Goal: Information Seeking & Learning: Learn about a topic

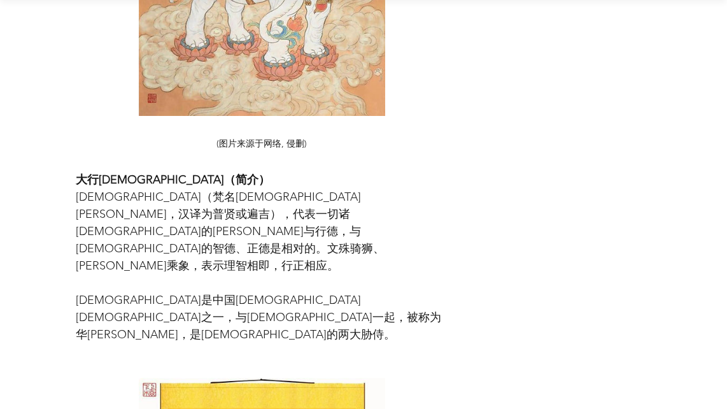
scroll to position [2234, 0]
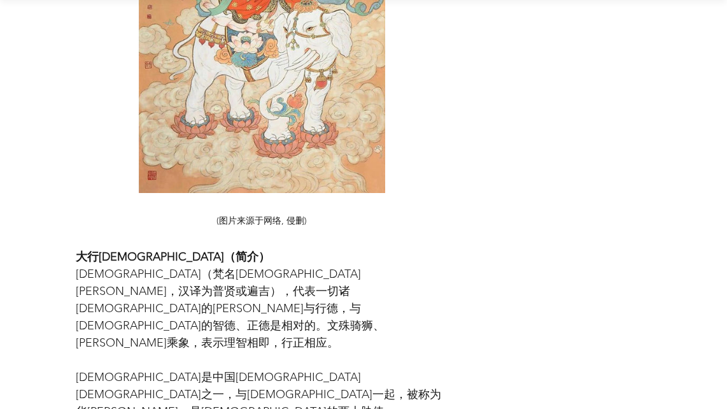
click at [221, 279] on span "[DEMOGRAPHIC_DATA]（梵名[DEMOGRAPHIC_DATA][PERSON_NAME]，汉译为普贤或遍吉），代表一切诸[DEMOGRAPHI…" at bounding box center [230, 308] width 309 height 83
drag, startPoint x: 221, startPoint y: 279, endPoint x: 284, endPoint y: 278, distance: 63.1
click at [284, 278] on span "[DEMOGRAPHIC_DATA]（梵名[DEMOGRAPHIC_DATA][PERSON_NAME]，汉译为普贤或遍吉），代表一切诸[DEMOGRAPHI…" at bounding box center [230, 308] width 309 height 83
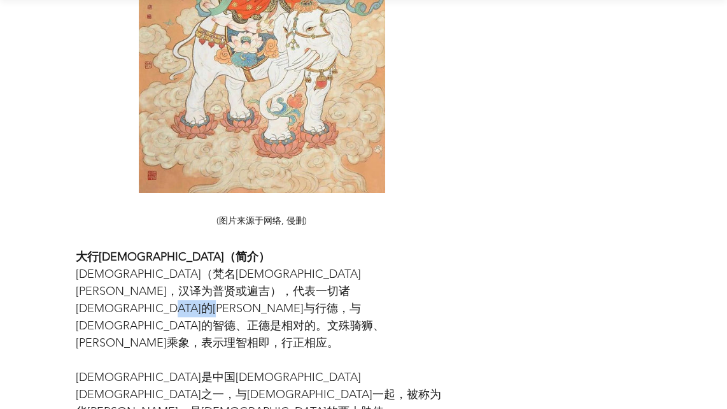
drag, startPoint x: 284, startPoint y: 278, endPoint x: 324, endPoint y: 279, distance: 39.5
click at [324, 279] on span "[DEMOGRAPHIC_DATA]（梵名[DEMOGRAPHIC_DATA][PERSON_NAME]，汉译为普贤或遍吉），代表一切诸[DEMOGRAPHI…" at bounding box center [262, 309] width 372 height 86
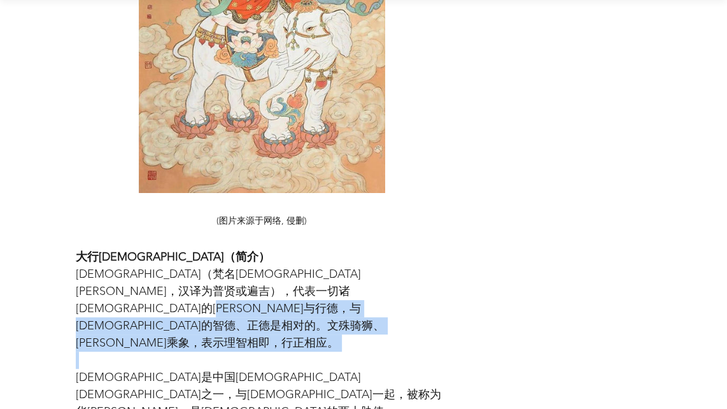
click at [322, 273] on span "[DEMOGRAPHIC_DATA]（梵名[DEMOGRAPHIC_DATA][PERSON_NAME]，汉译为普贤或遍吉），代表一切诸[DEMOGRAPHI…" at bounding box center [262, 309] width 372 height 86
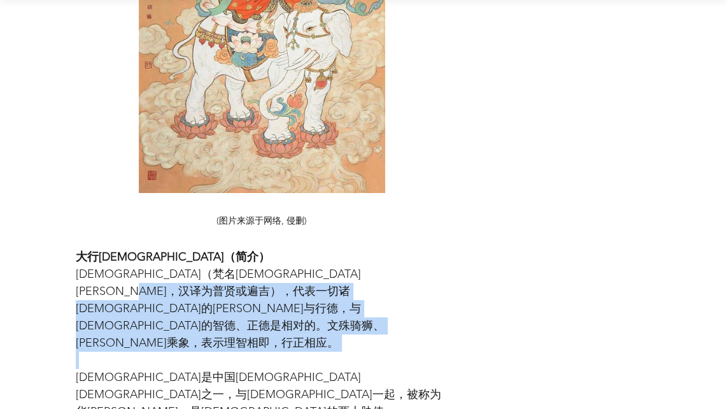
drag, startPoint x: 322, startPoint y: 274, endPoint x: 196, endPoint y: 252, distance: 128.1
click at [196, 266] on span "[DEMOGRAPHIC_DATA]（梵名[DEMOGRAPHIC_DATA][PERSON_NAME]，汉译为普贤或遍吉），代表一切诸[DEMOGRAPHI…" at bounding box center [262, 309] width 372 height 86
click at [196, 267] on span "[DEMOGRAPHIC_DATA]（梵名[DEMOGRAPHIC_DATA][PERSON_NAME]，汉译为普贤或遍吉），代表一切诸[DEMOGRAPHI…" at bounding box center [230, 308] width 309 height 83
click at [339, 271] on span "[DEMOGRAPHIC_DATA]（梵名[DEMOGRAPHIC_DATA][PERSON_NAME]，汉译为普贤或遍吉），代表一切诸[DEMOGRAPHI…" at bounding box center [262, 309] width 372 height 86
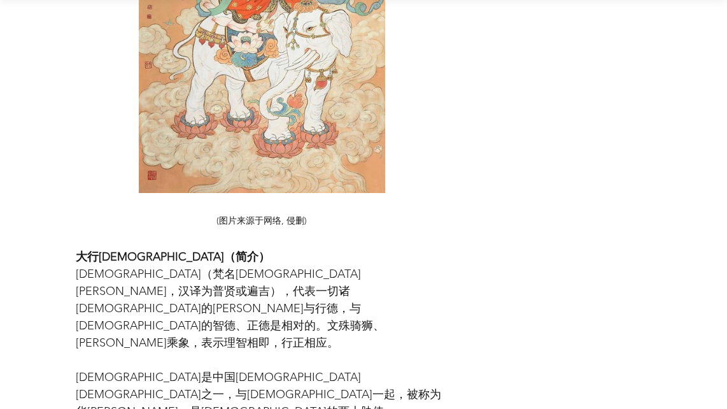
click at [291, 270] on span "[DEMOGRAPHIC_DATA]（梵名[DEMOGRAPHIC_DATA][PERSON_NAME]，汉译为普贤或遍吉），代表一切诸[DEMOGRAPHI…" at bounding box center [230, 308] width 309 height 83
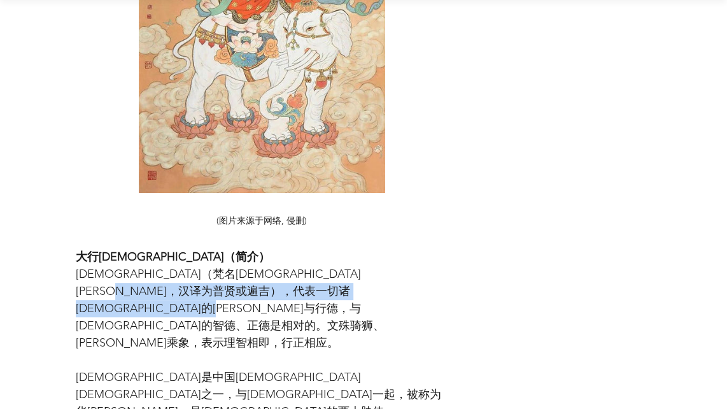
drag, startPoint x: 296, startPoint y: 275, endPoint x: 159, endPoint y: 261, distance: 138.3
click at [159, 266] on span "[DEMOGRAPHIC_DATA]（梵名[DEMOGRAPHIC_DATA][PERSON_NAME]，汉译为普贤或遍吉），代表一切诸[DEMOGRAPHI…" at bounding box center [262, 309] width 372 height 86
click at [159, 267] on span "[DEMOGRAPHIC_DATA]（梵名[DEMOGRAPHIC_DATA][PERSON_NAME]，汉译为普贤或遍吉），代表一切诸[DEMOGRAPHI…" at bounding box center [230, 308] width 309 height 83
click at [304, 269] on span "[DEMOGRAPHIC_DATA]（梵名[DEMOGRAPHIC_DATA][PERSON_NAME]，汉译为普贤或遍吉），代表一切诸[DEMOGRAPHI…" at bounding box center [262, 309] width 372 height 86
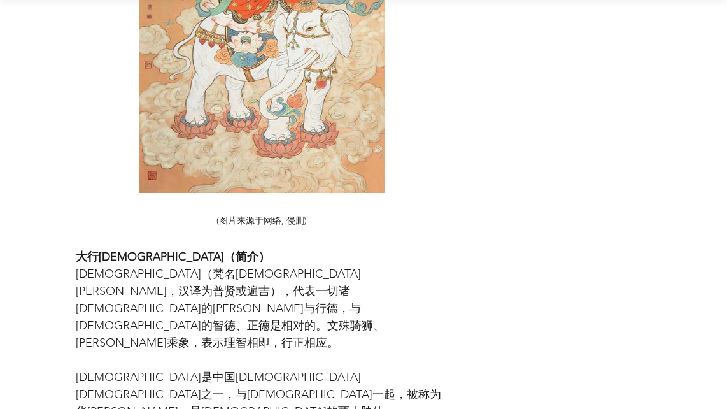
click at [304, 269] on span "[DEMOGRAPHIC_DATA]（梵名[DEMOGRAPHIC_DATA][PERSON_NAME]，汉译为普贤或遍吉），代表一切诸[DEMOGRAPHI…" at bounding box center [262, 309] width 372 height 86
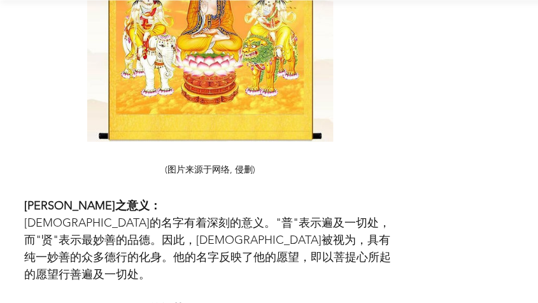
scroll to position [2804, 0]
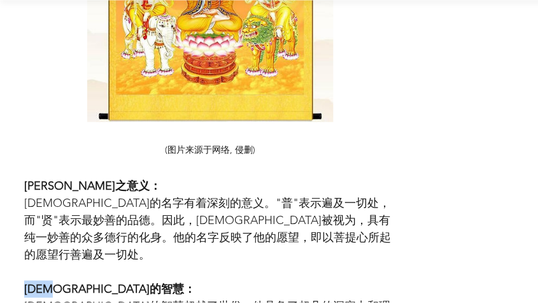
drag, startPoint x: 24, startPoint y: 181, endPoint x: 83, endPoint y: 186, distance: 59.5
click at [80, 282] on span "[DEMOGRAPHIC_DATA]的智慧：" at bounding box center [109, 289] width 171 height 14
click at [104, 282] on span "[DEMOGRAPHIC_DATA]的智慧：" at bounding box center [109, 289] width 171 height 14
drag, startPoint x: 114, startPoint y: 185, endPoint x: 26, endPoint y: 182, distance: 88.0
click at [26, 282] on span "[DEMOGRAPHIC_DATA]的智慧：" at bounding box center [109, 289] width 171 height 14
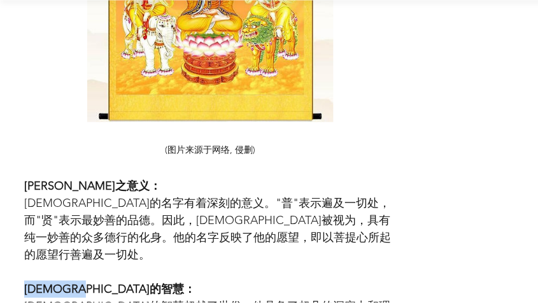
click at [26, 282] on span "[DEMOGRAPHIC_DATA]的智慧：" at bounding box center [109, 289] width 171 height 14
click at [57, 282] on span "[DEMOGRAPHIC_DATA]的智慧：" at bounding box center [109, 289] width 171 height 14
drag, startPoint x: 36, startPoint y: 203, endPoint x: 136, endPoint y: 206, distance: 100.7
drag, startPoint x: 136, startPoint y: 206, endPoint x: 171, endPoint y: 206, distance: 34.4
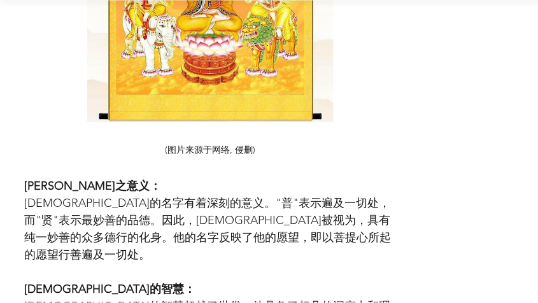
drag, startPoint x: 180, startPoint y: 203, endPoint x: 283, endPoint y: 208, distance: 102.6
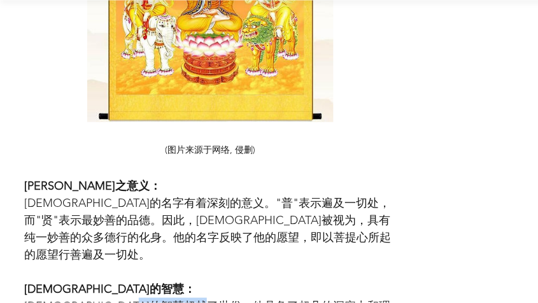
drag, startPoint x: 258, startPoint y: 205, endPoint x: 246, endPoint y: 203, distance: 11.7
drag, startPoint x: 255, startPoint y: 203, endPoint x: 331, endPoint y: 200, distance: 75.8
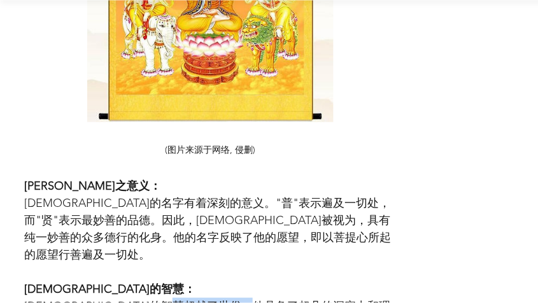
drag, startPoint x: 288, startPoint y: 203, endPoint x: 318, endPoint y: 201, distance: 30.0
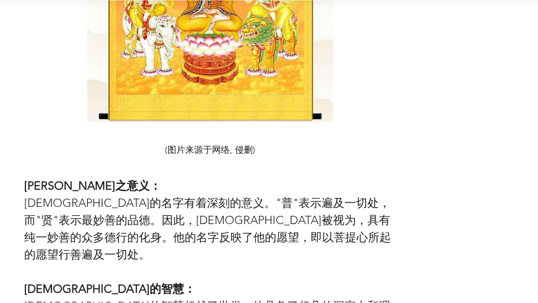
drag, startPoint x: 27, startPoint y: 218, endPoint x: 71, endPoint y: 218, distance: 44.0
drag, startPoint x: 72, startPoint y: 218, endPoint x: 156, endPoint y: 222, distance: 84.2
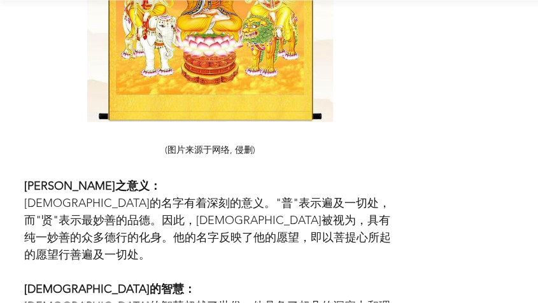
drag, startPoint x: 248, startPoint y: 223, endPoint x: 269, endPoint y: 222, distance: 21.1
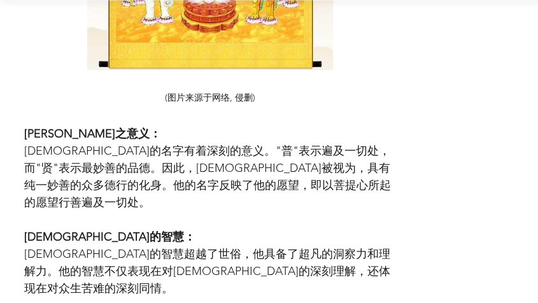
scroll to position [2875, 0]
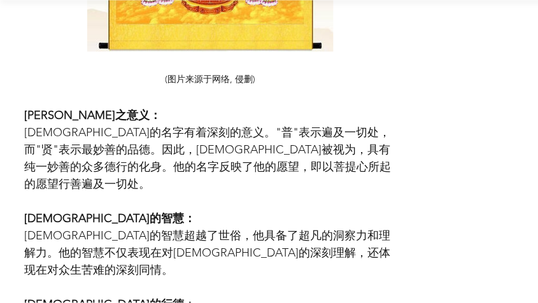
drag, startPoint x: 91, startPoint y: 199, endPoint x: 115, endPoint y: 198, distance: 23.6
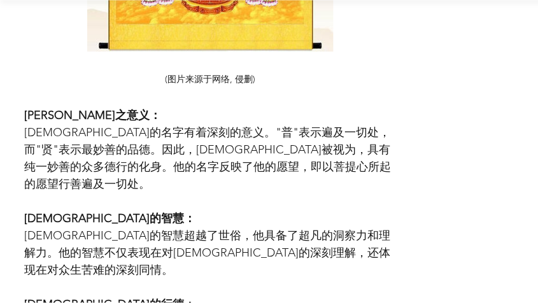
drag, startPoint x: 200, startPoint y: 200, endPoint x: 286, endPoint y: 203, distance: 86.0
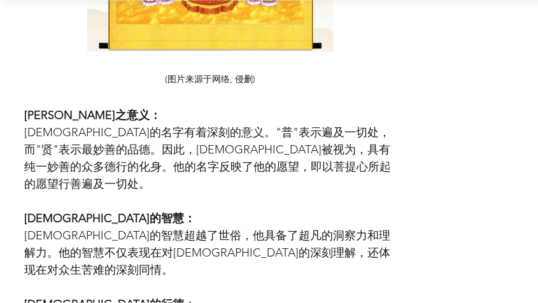
drag, startPoint x: 259, startPoint y: 201, endPoint x: 340, endPoint y: 202, distance: 81.5
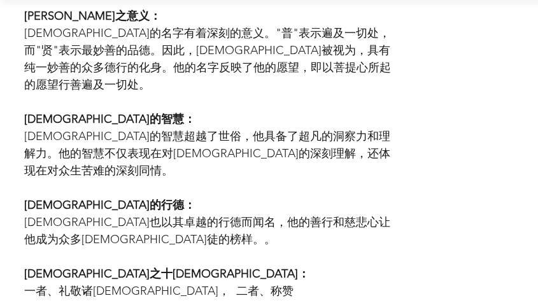
scroll to position [3016, 0]
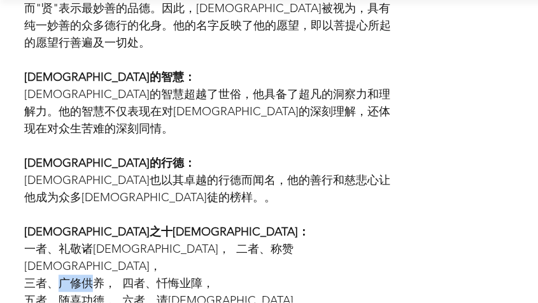
drag, startPoint x: 53, startPoint y: 145, endPoint x: 92, endPoint y: 146, distance: 39.5
click at [92, 276] on span "三者、广修供养， 四者、忏悔业障，" at bounding box center [119, 283] width 190 height 14
click at [58, 294] on span "五者、随喜功德， 六者、请[DEMOGRAPHIC_DATA][DEMOGRAPHIC_DATA]，" at bounding box center [158, 309] width 269 height 31
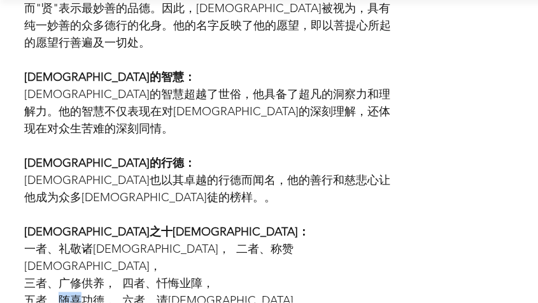
drag, startPoint x: 58, startPoint y: 159, endPoint x: 70, endPoint y: 160, distance: 12.1
click at [59, 294] on span "五者、随喜功德， 六者、请[DEMOGRAPHIC_DATA][DEMOGRAPHIC_DATA]，" at bounding box center [158, 309] width 269 height 31
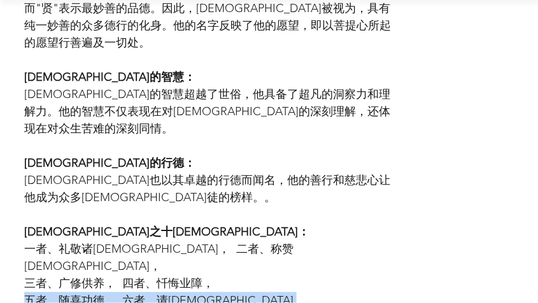
drag, startPoint x: 70, startPoint y: 160, endPoint x: 83, endPoint y: 160, distance: 12.7
click at [83, 294] on span "五者、随喜功德， 六者、请[DEMOGRAPHIC_DATA][DEMOGRAPHIC_DATA]，" at bounding box center [158, 309] width 269 height 31
drag, startPoint x: 83, startPoint y: 160, endPoint x: 153, endPoint y: 159, distance: 70.7
click at [153, 294] on span "五者、随喜功德， 六者、请[DEMOGRAPHIC_DATA][DEMOGRAPHIC_DATA]，" at bounding box center [158, 309] width 269 height 31
click at [155, 294] on span "五者、随喜功德， 六者、请[DEMOGRAPHIC_DATA][DEMOGRAPHIC_DATA]，" at bounding box center [158, 309] width 269 height 31
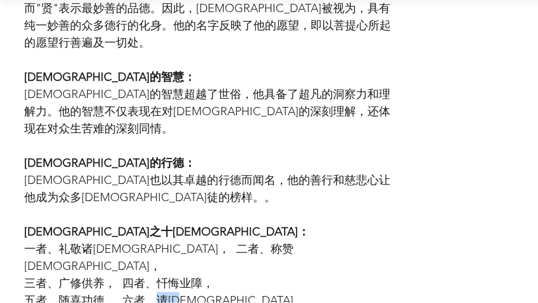
drag, startPoint x: 154, startPoint y: 164, endPoint x: 195, endPoint y: 163, distance: 40.8
click at [195, 294] on span "五者、随喜功德， 六者、请[DEMOGRAPHIC_DATA][DEMOGRAPHIC_DATA]，" at bounding box center [158, 309] width 269 height 31
drag, startPoint x: 61, startPoint y: 178, endPoint x: 93, endPoint y: 173, distance: 32.8
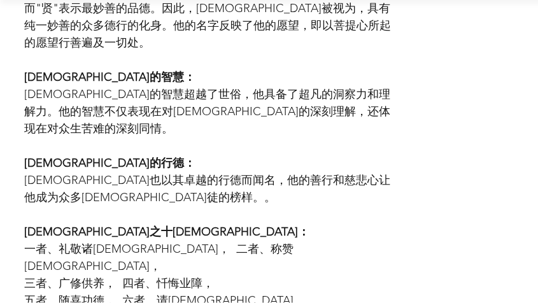
drag, startPoint x: 93, startPoint y: 173, endPoint x: 157, endPoint y: 173, distance: 63.7
drag, startPoint x: 158, startPoint y: 176, endPoint x: 192, endPoint y: 176, distance: 33.8
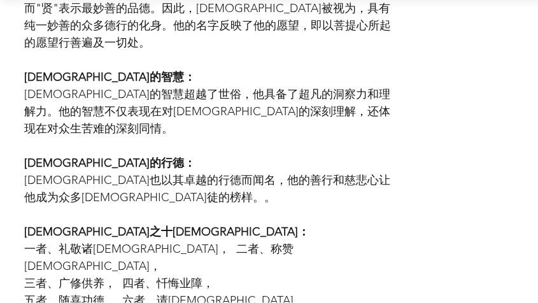
drag, startPoint x: 66, startPoint y: 196, endPoint x: 100, endPoint y: 195, distance: 33.8
drag, startPoint x: 154, startPoint y: 193, endPoint x: 175, endPoint y: 193, distance: 21.0
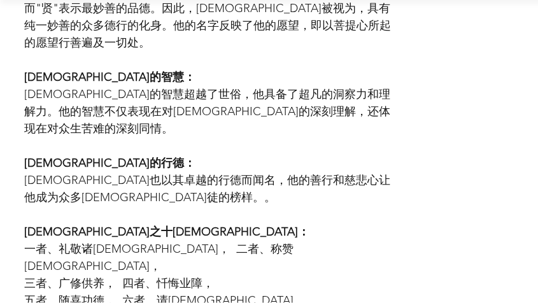
drag, startPoint x: 186, startPoint y: 193, endPoint x: 118, endPoint y: 209, distance: 69.4
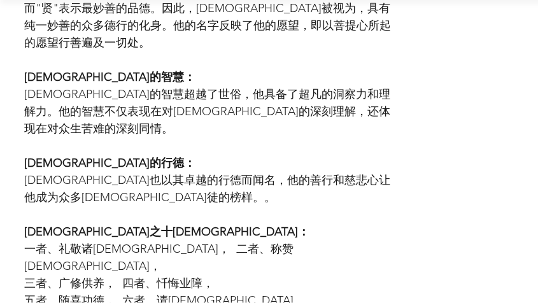
drag, startPoint x: 128, startPoint y: 209, endPoint x: 159, endPoint y: 210, distance: 30.6
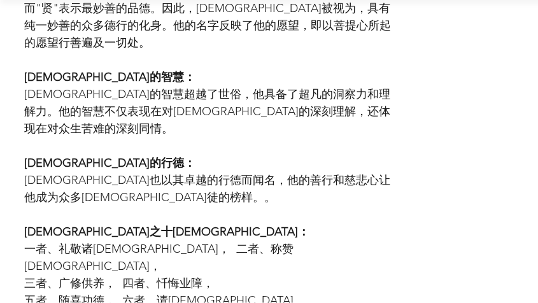
drag, startPoint x: 175, startPoint y: 213, endPoint x: 264, endPoint y: 217, distance: 88.6
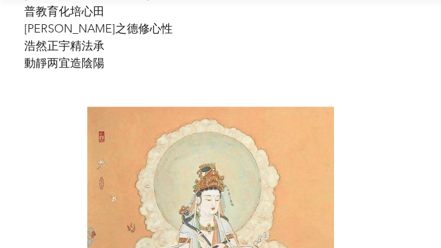
scroll to position [2000, 0]
